Goal: Task Accomplishment & Management: Manage account settings

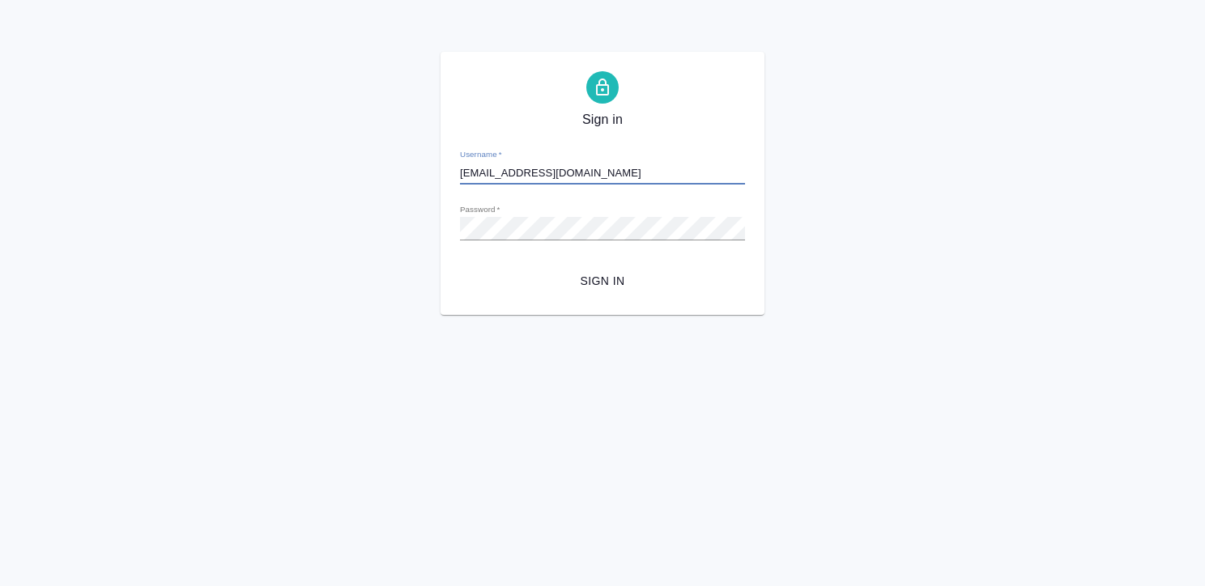
click at [460, 266] on button "Sign in" at bounding box center [602, 281] width 285 height 30
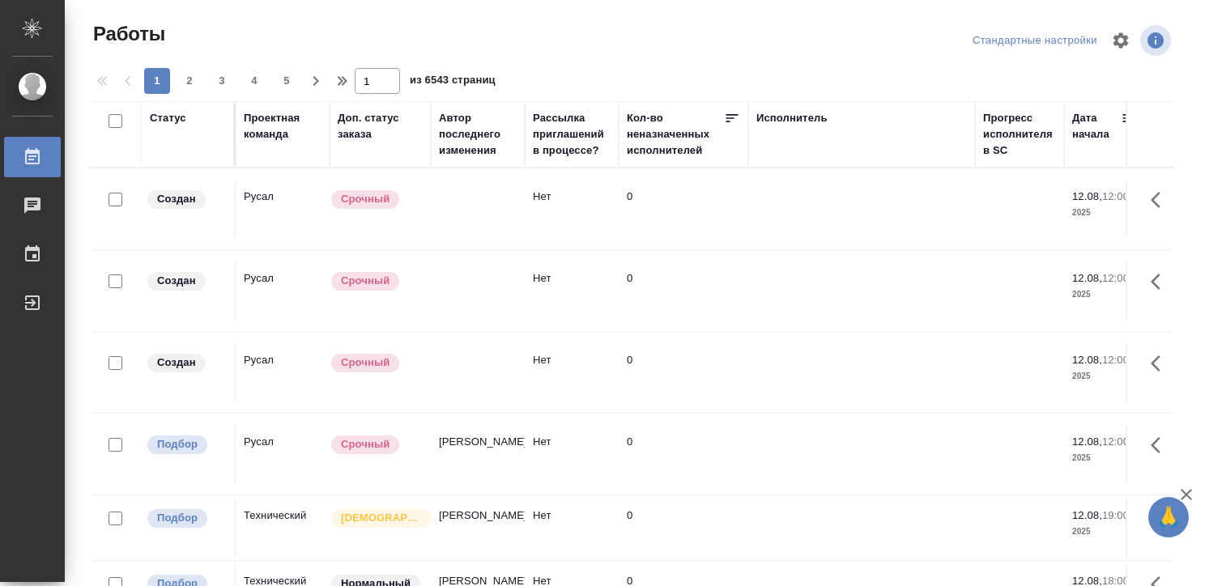
scroll to position [0, 567]
click at [782, 113] on div "Исполнитель" at bounding box center [788, 118] width 71 height 16
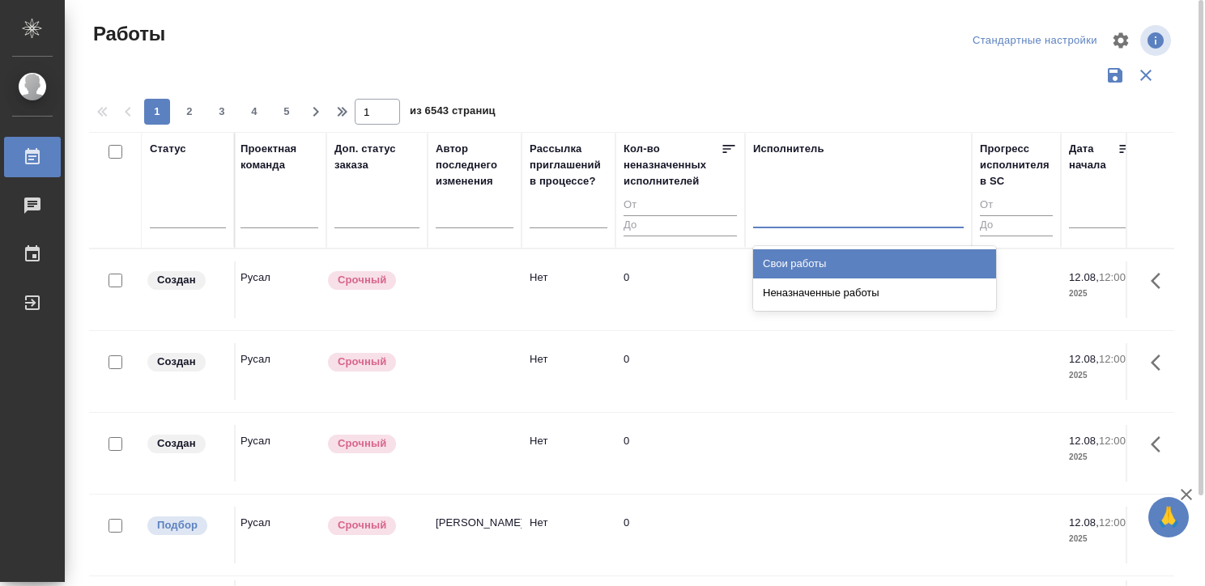
click at [785, 208] on div at bounding box center [858, 211] width 210 height 23
click at [797, 255] on div "Свои работы" at bounding box center [874, 263] width 243 height 29
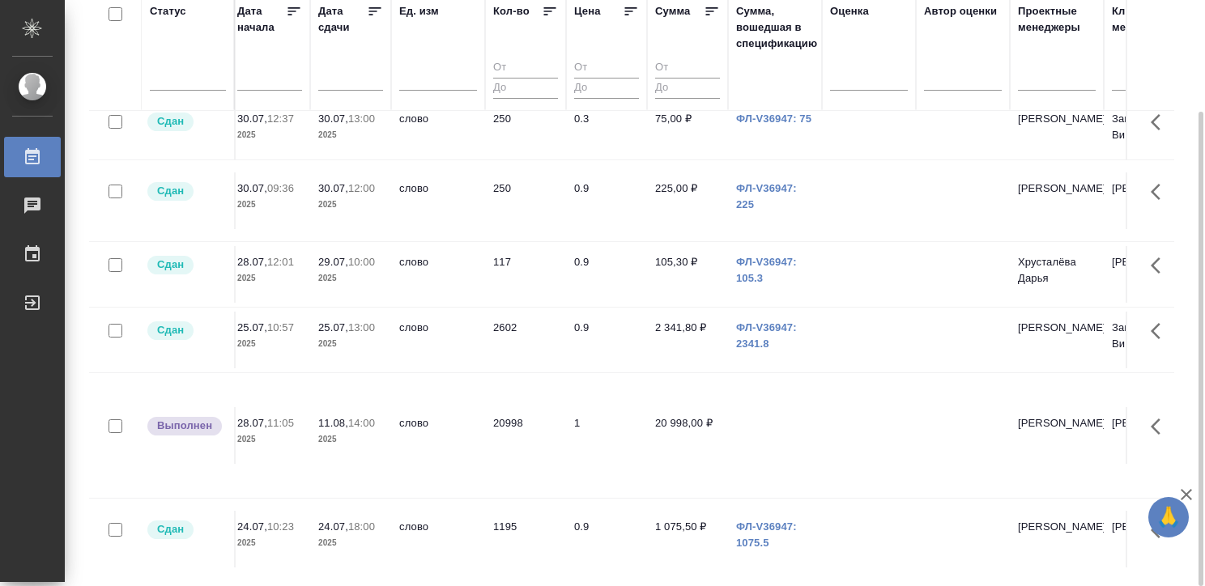
scroll to position [1124, 1396]
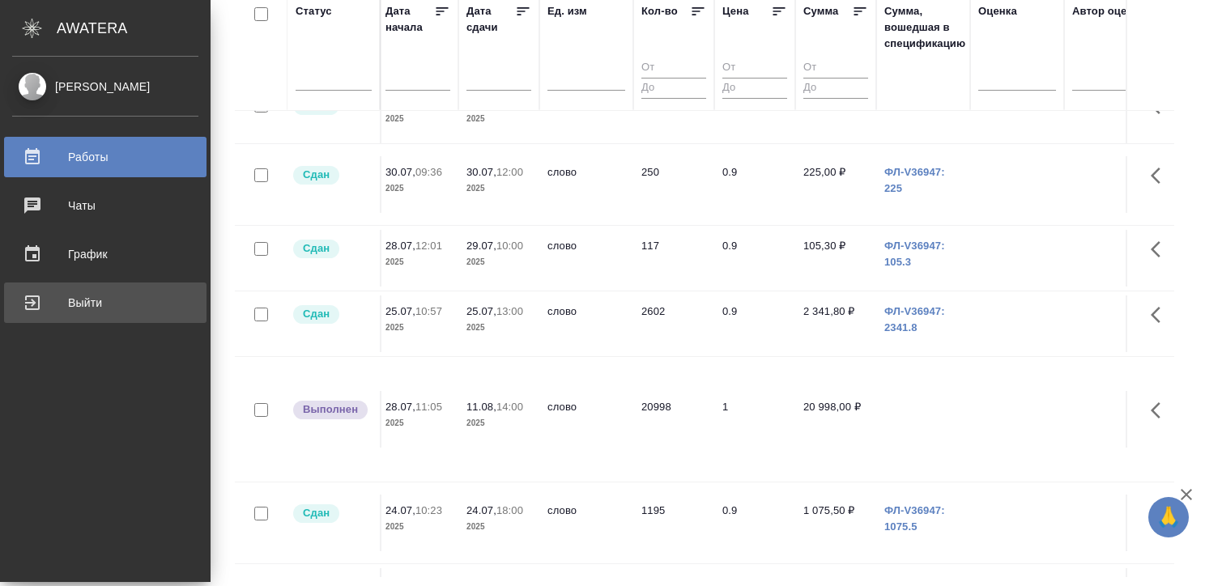
click at [31, 295] on div "Выйти" at bounding box center [105, 303] width 186 height 24
